Goal: Check status: Check status

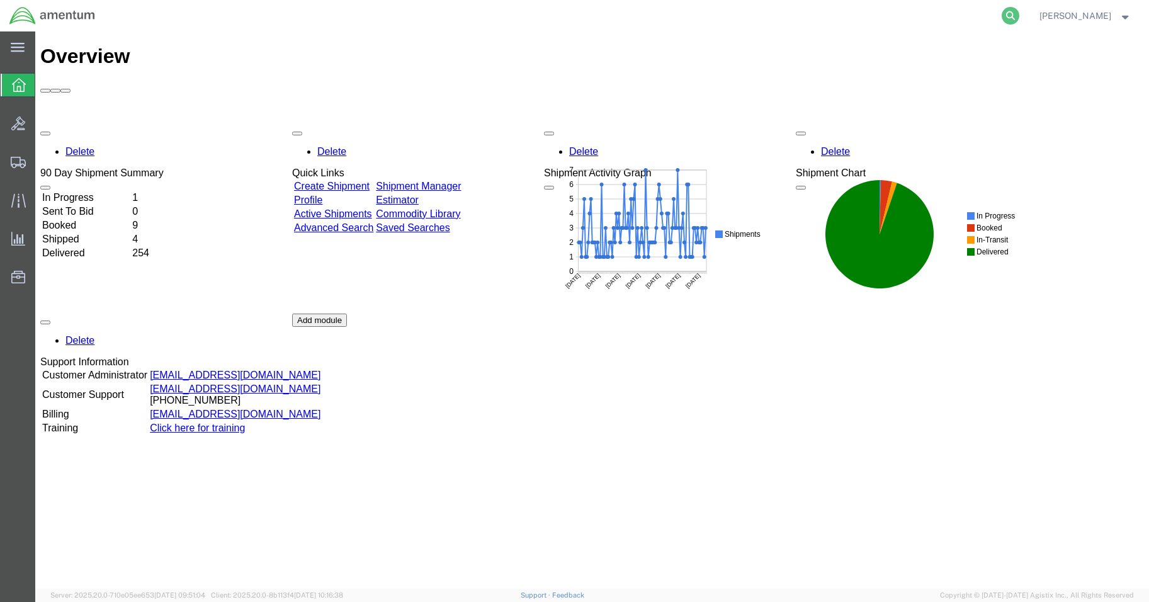
click at [1018, 14] on icon at bounding box center [1010, 16] width 18 height 18
click at [831, 15] on input "search" at bounding box center [810, 16] width 383 height 30
type input "56662473"
click at [1019, 16] on icon at bounding box center [1010, 16] width 18 height 18
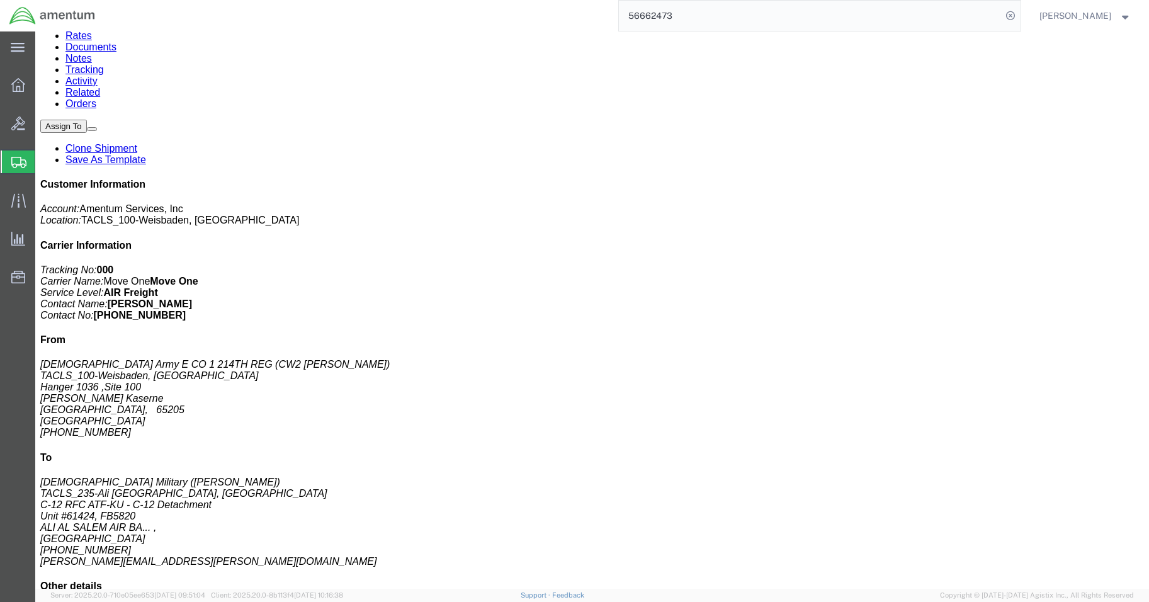
scroll to position [126, 0]
